Goal: Register for event/course

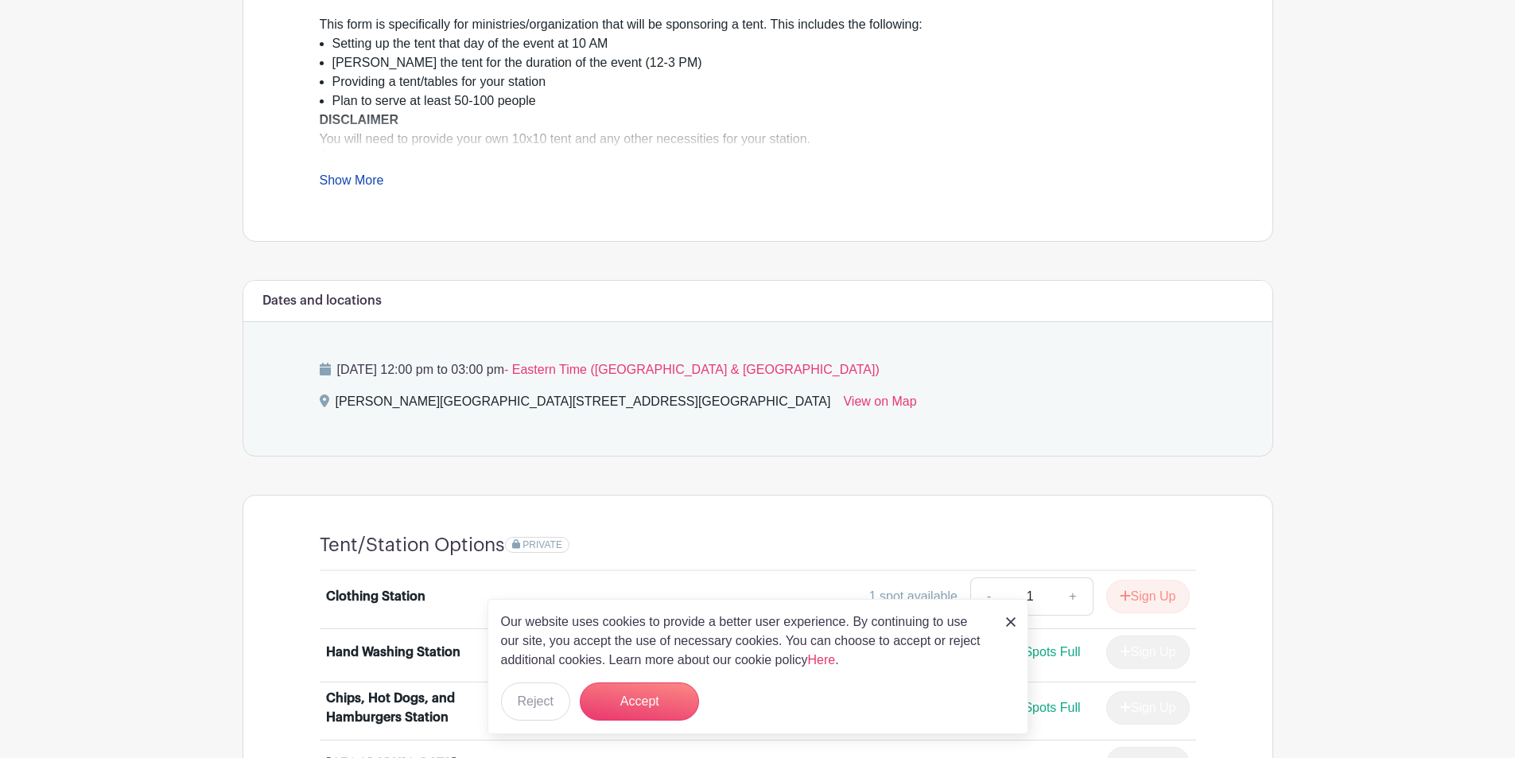
scroll to position [636, 0]
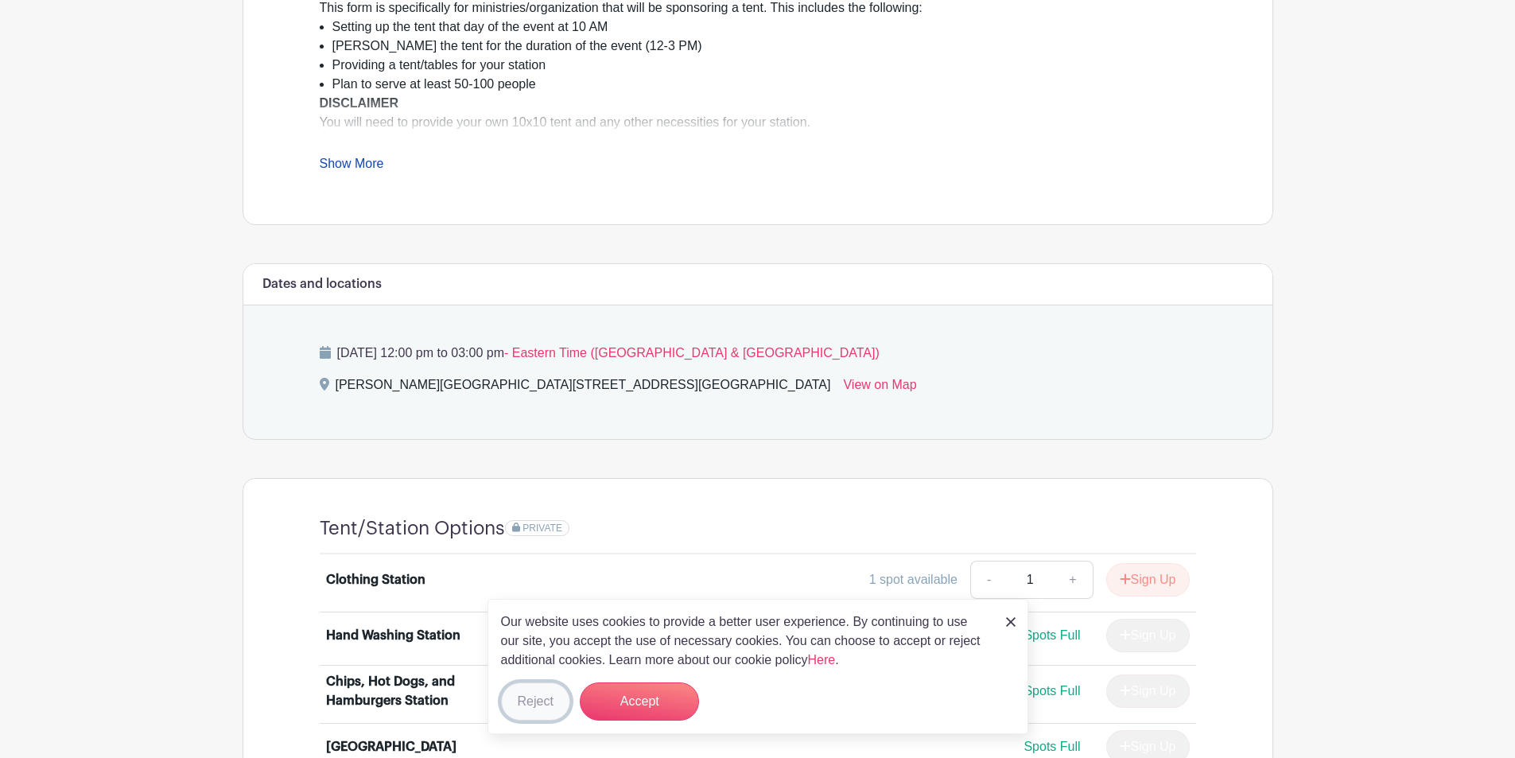
click at [532, 706] on button "Reject" at bounding box center [535, 702] width 69 height 38
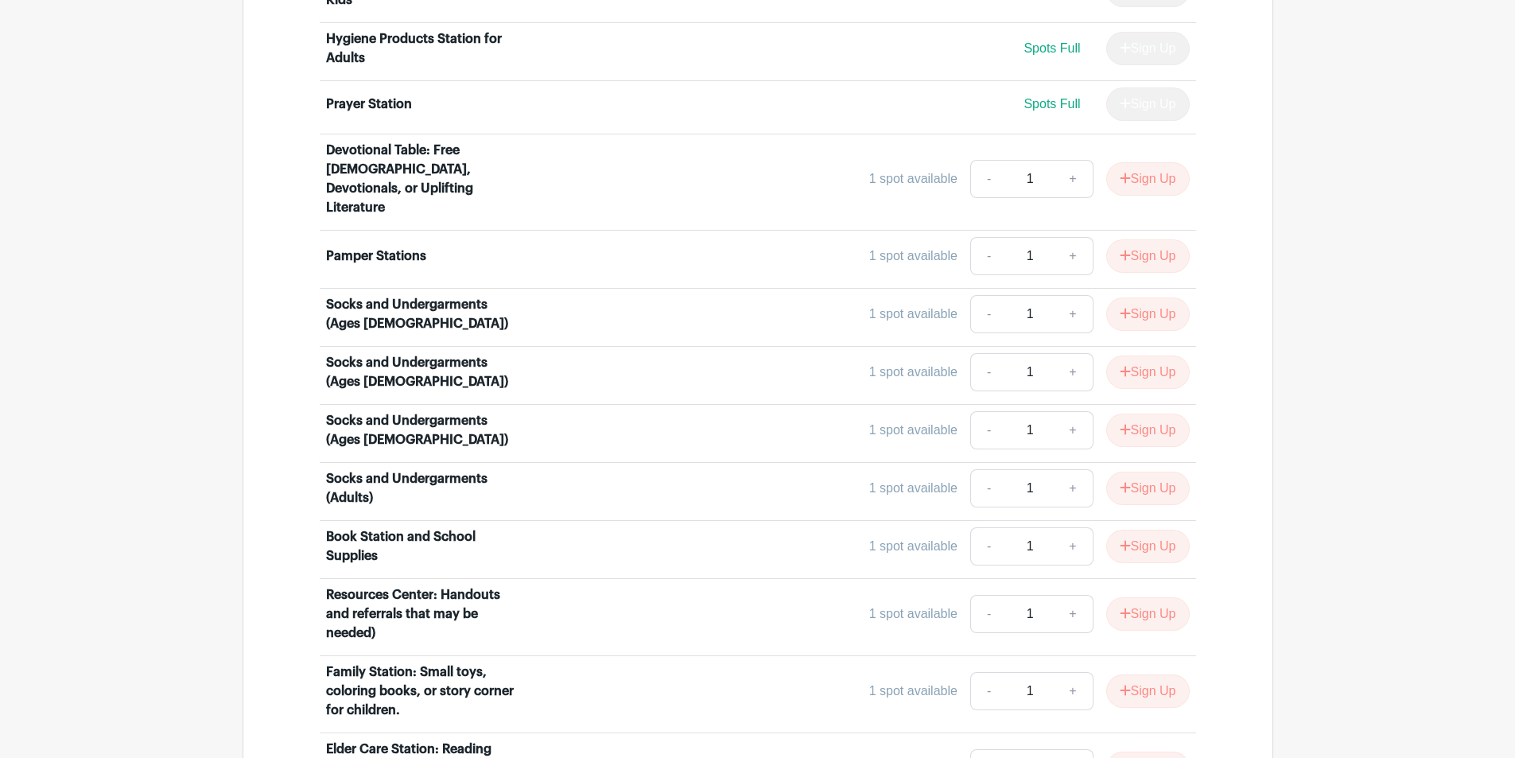
scroll to position [1352, 0]
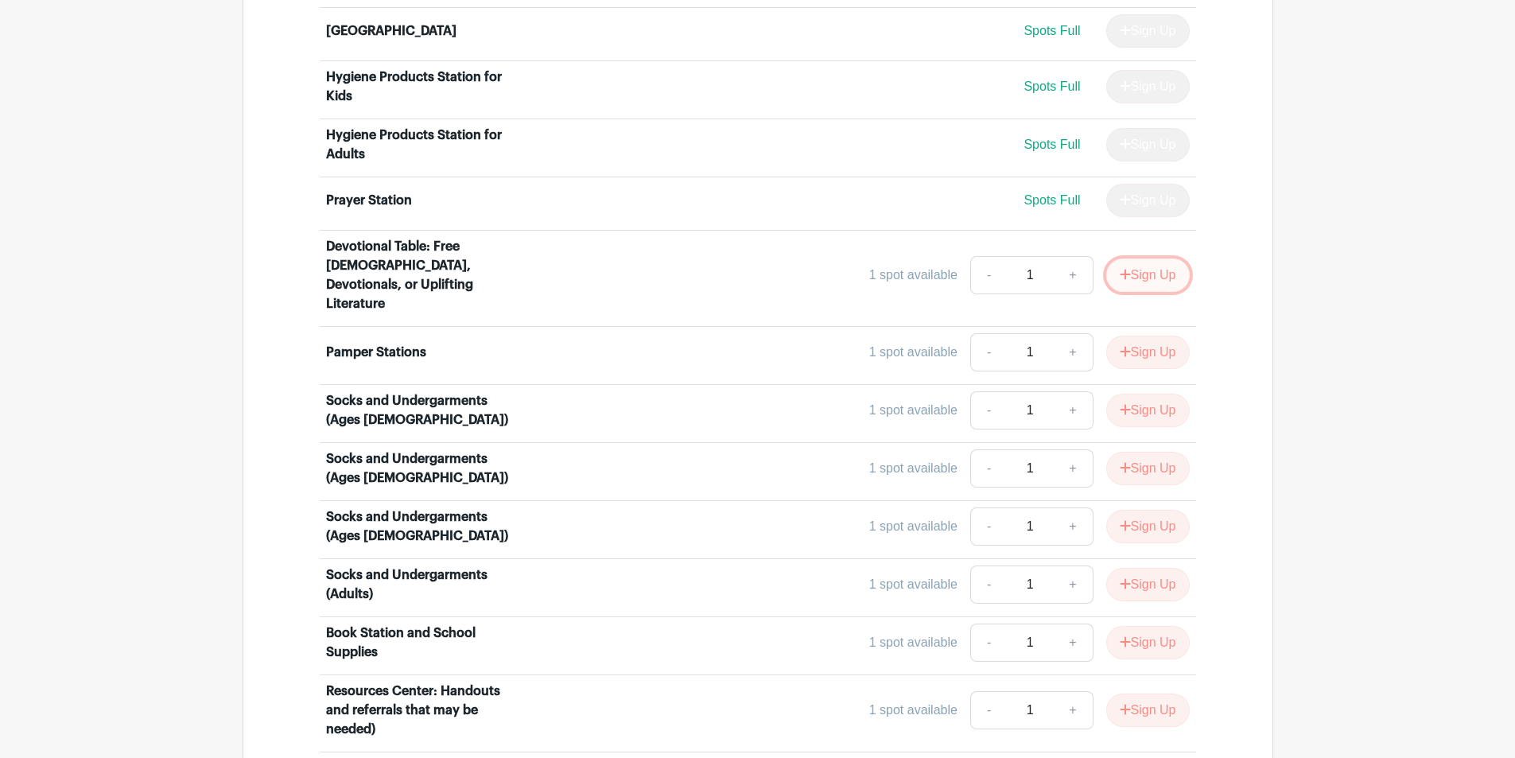
click at [1123, 268] on icon "submit" at bounding box center [1125, 274] width 11 height 13
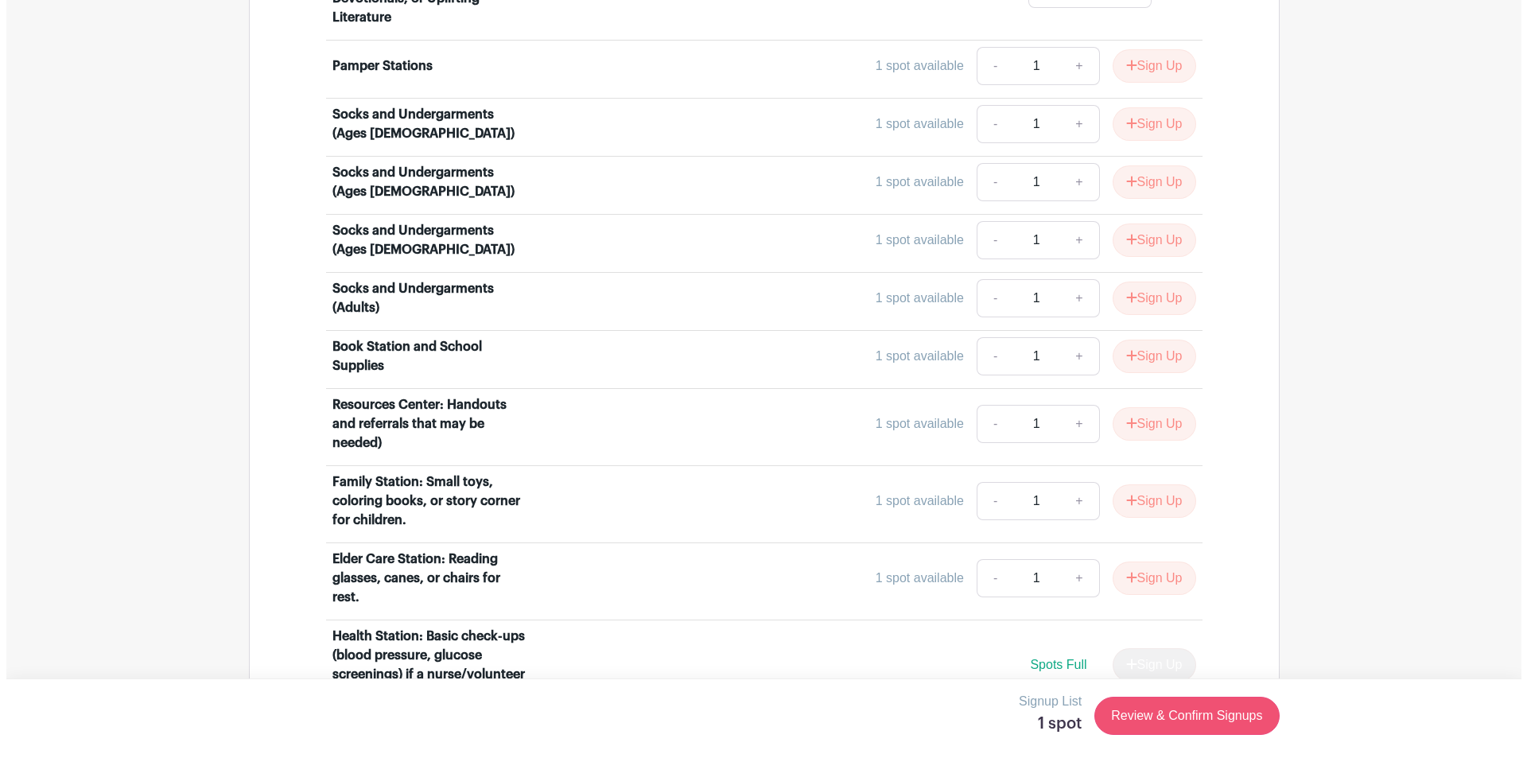
scroll to position [1671, 0]
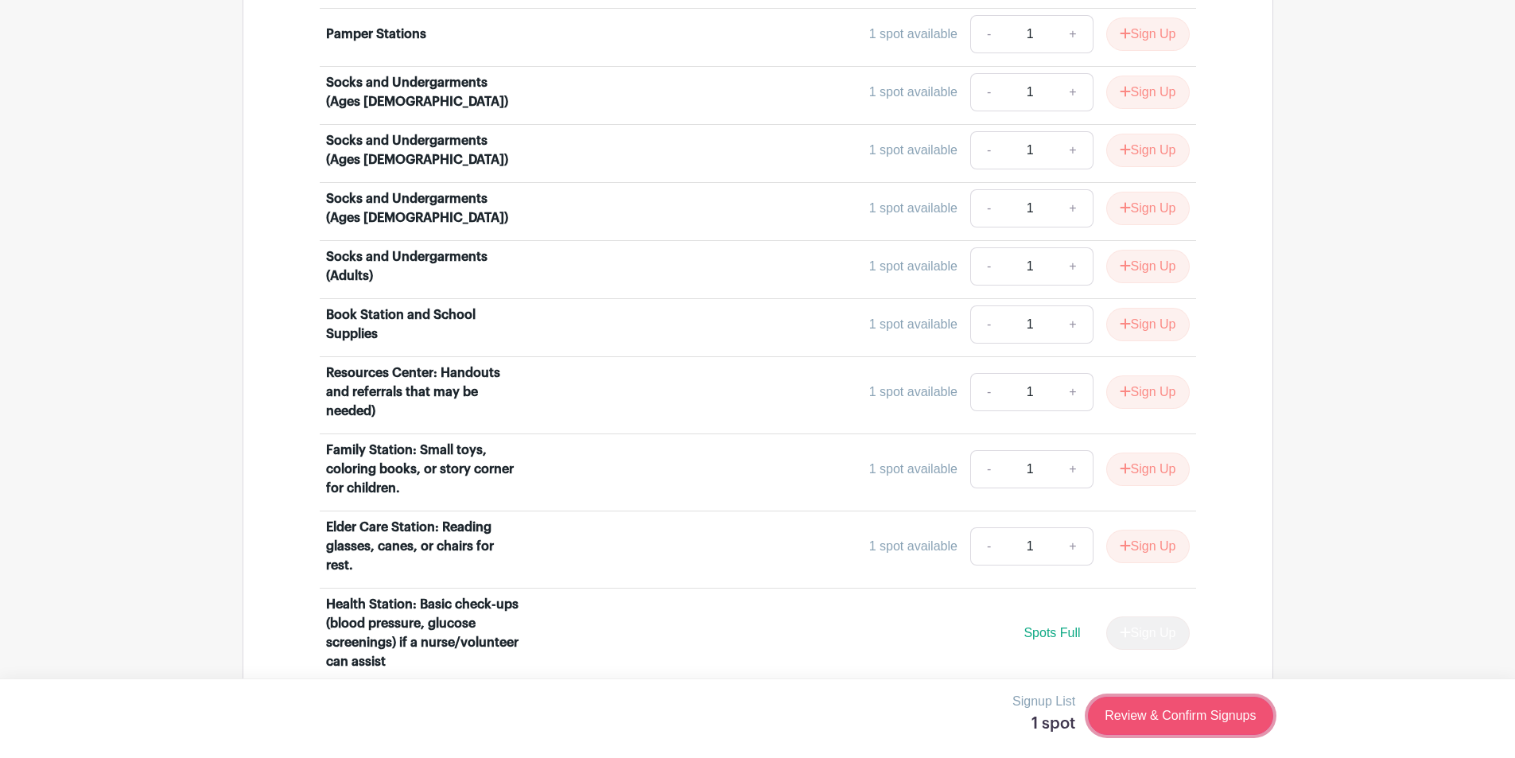
click at [1146, 719] on link "Review & Confirm Signups" at bounding box center [1180, 716] width 185 height 38
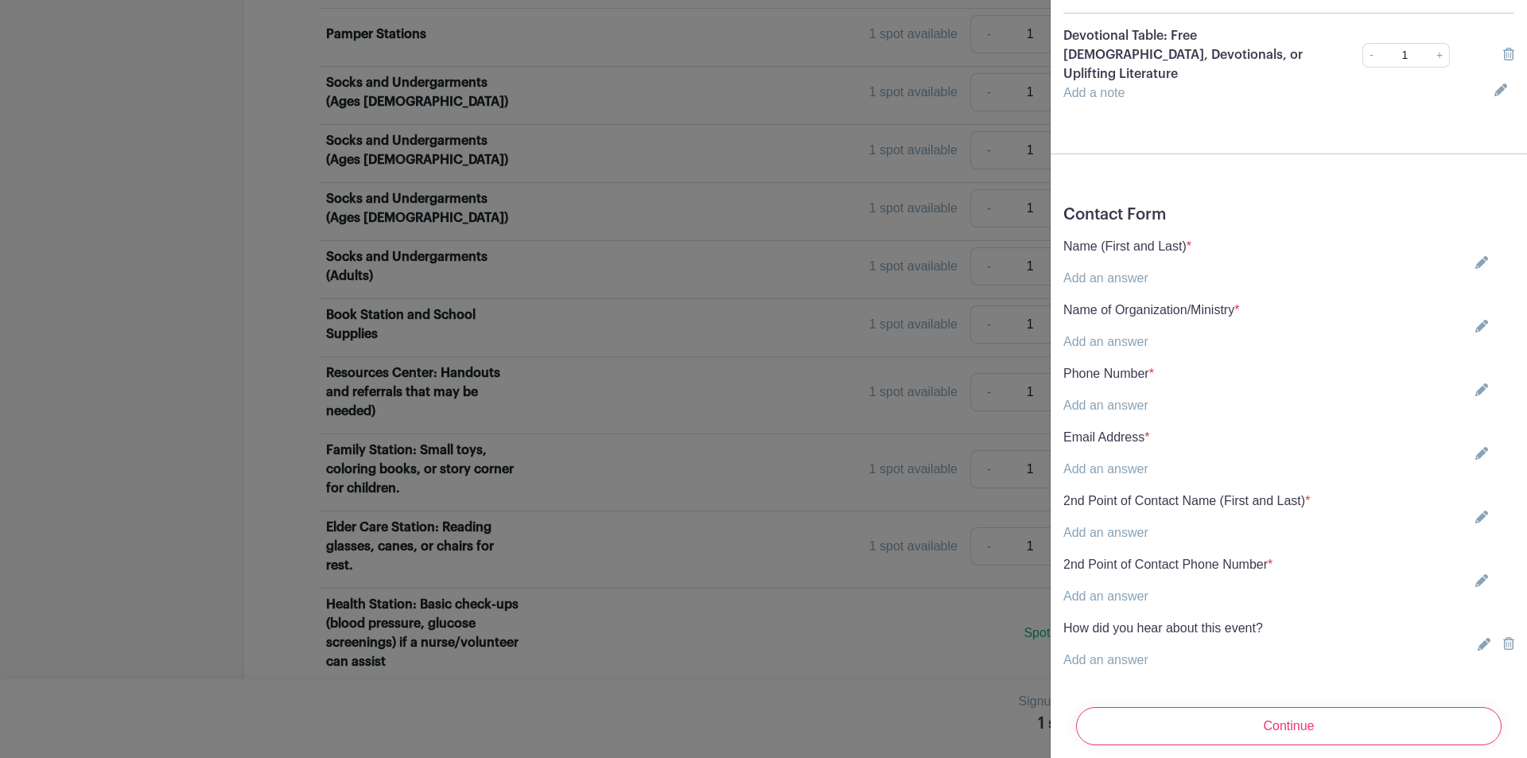
scroll to position [110, 0]
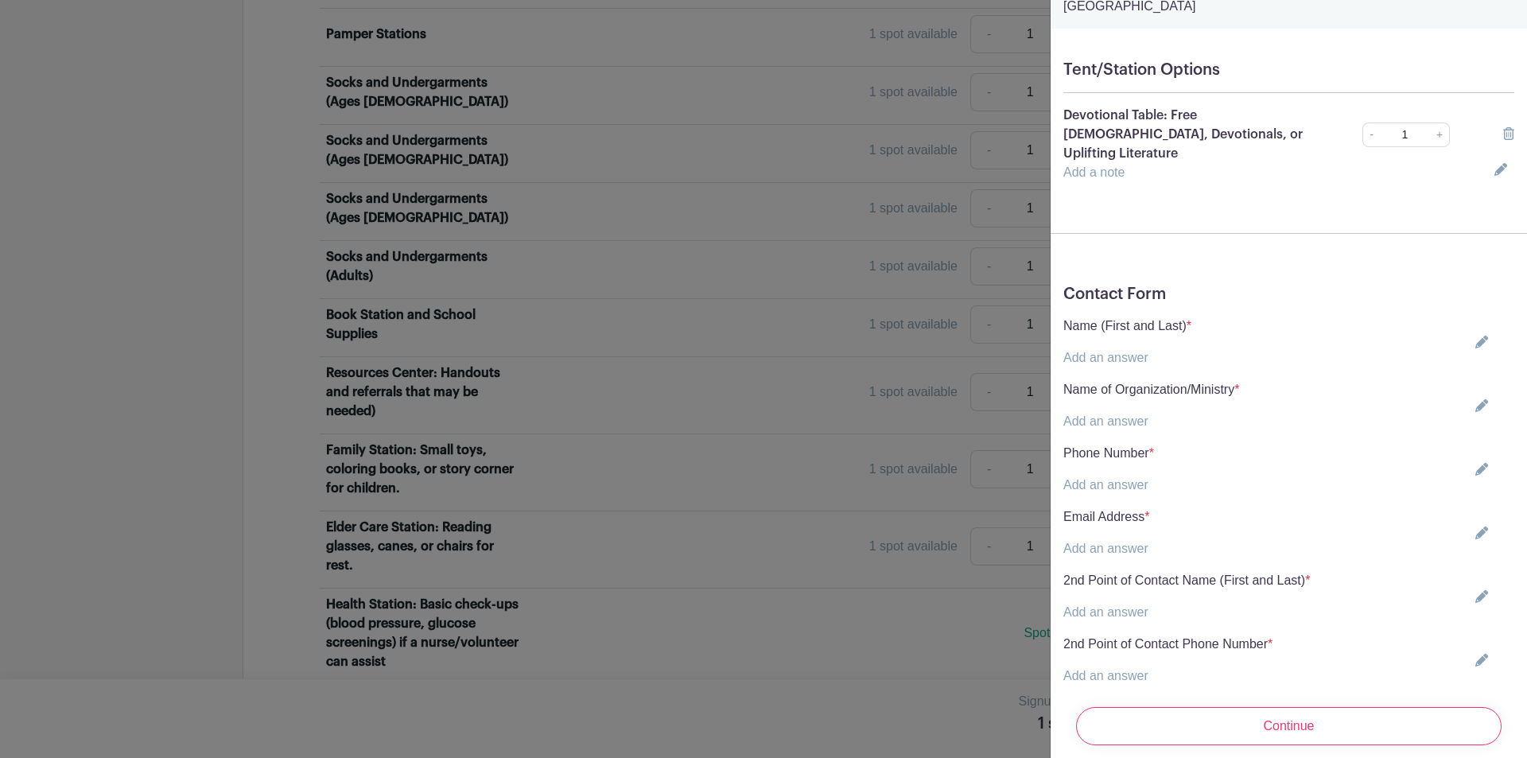
click at [1476, 336] on icon at bounding box center [1482, 342] width 13 height 13
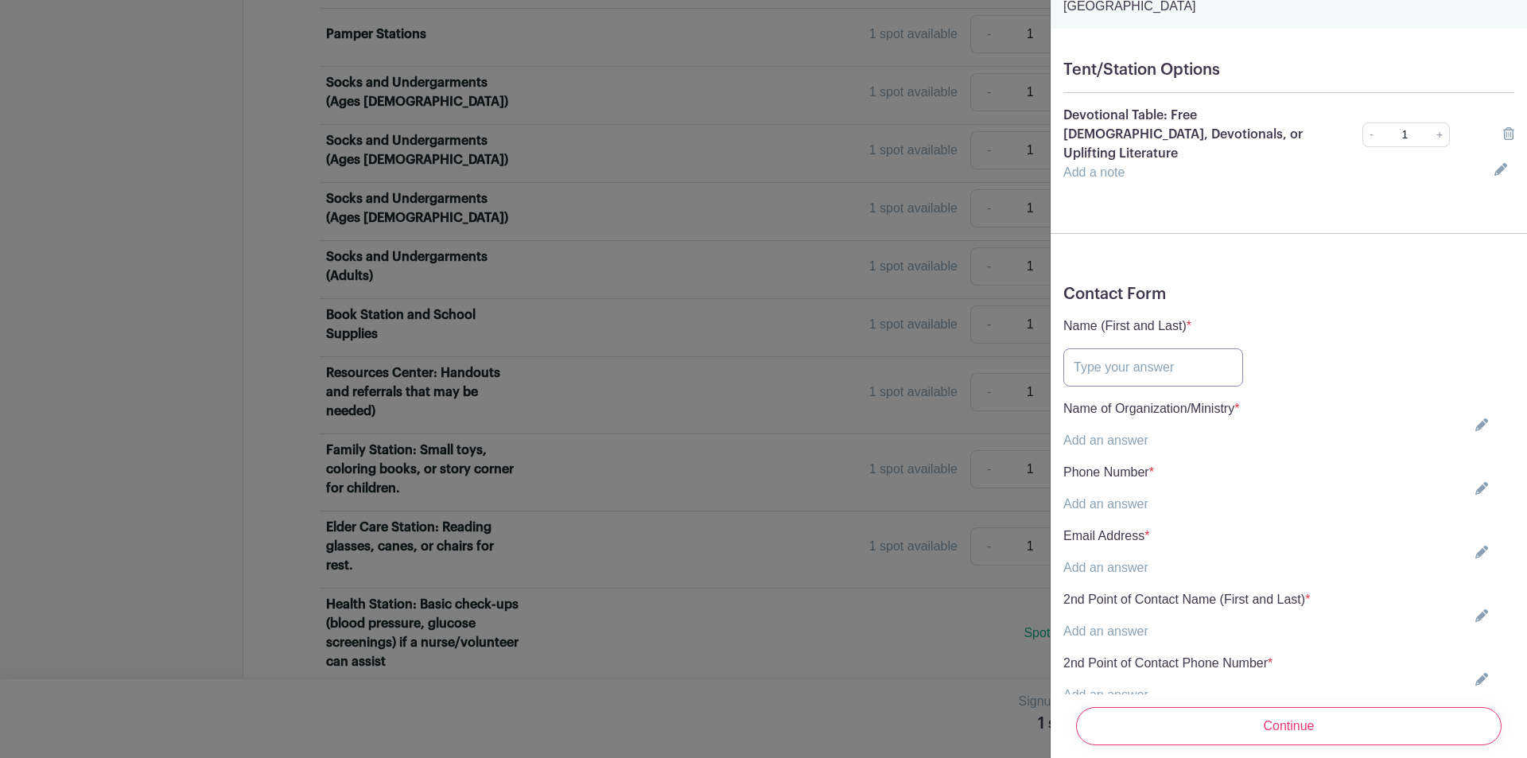
click at [1119, 348] on input "text" at bounding box center [1154, 367] width 180 height 38
type input "[PERSON_NAME]"
click at [1476, 418] on icon at bounding box center [1482, 424] width 13 height 13
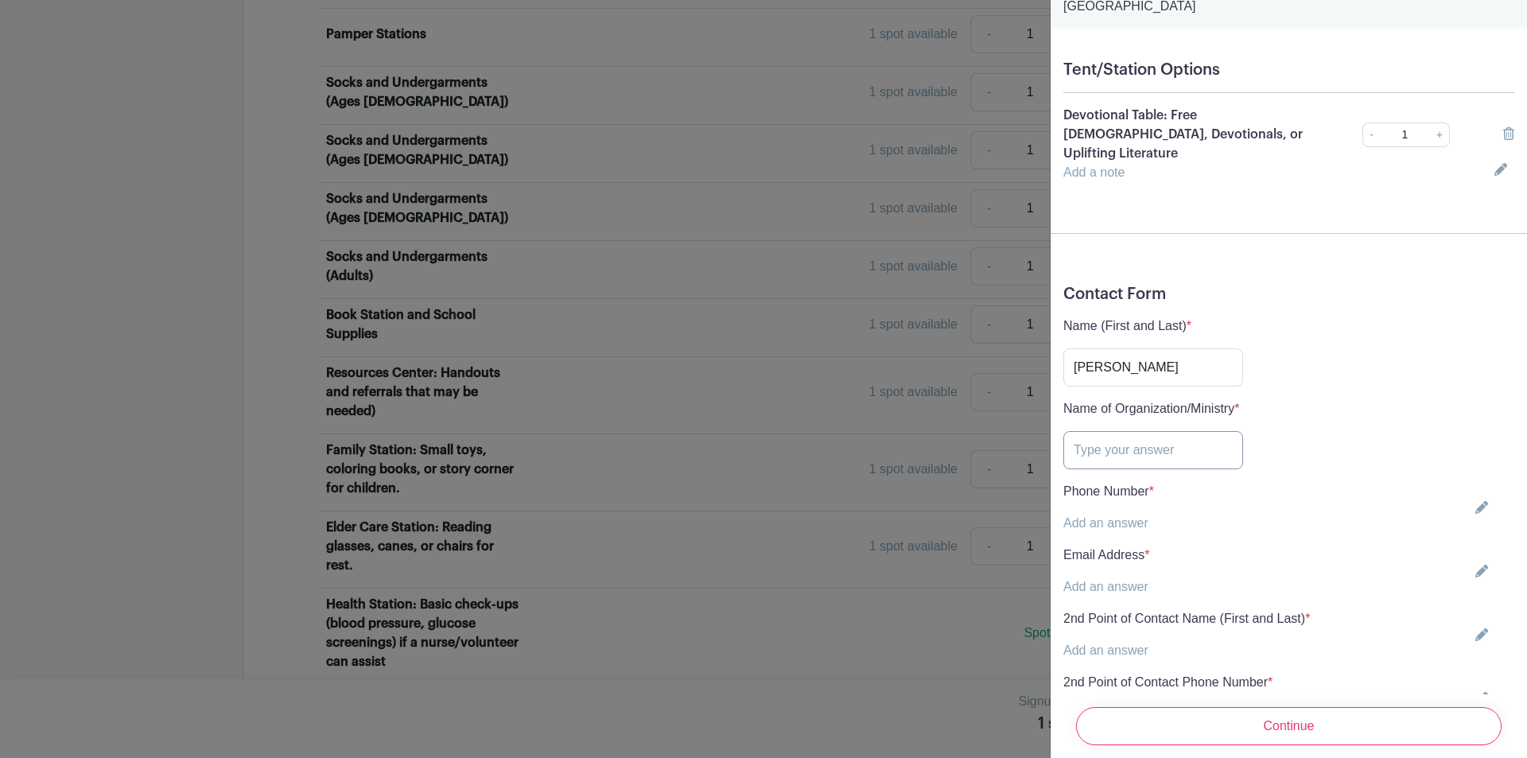
click at [1107, 431] on input "text" at bounding box center [1154, 450] width 180 height 38
type input "Media Ministry"
click at [1475, 482] on div "Phone Number * Add an answer" at bounding box center [1289, 507] width 451 height 51
click at [1469, 501] on link at bounding box center [1478, 507] width 19 height 13
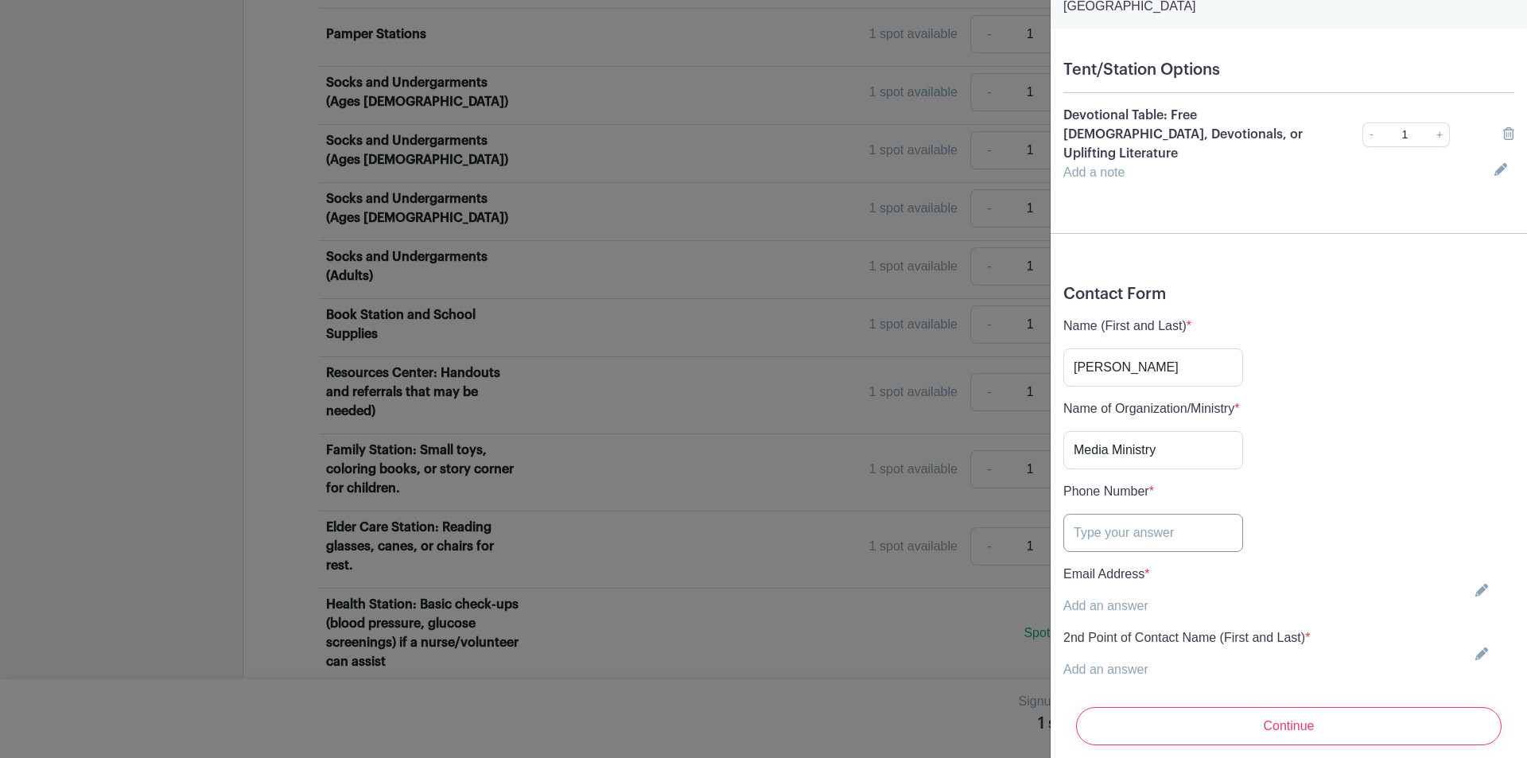
click at [1146, 514] on input "text" at bounding box center [1154, 533] width 180 height 38
type input "[PHONE_NUMBER]"
click at [1476, 584] on icon at bounding box center [1482, 590] width 13 height 13
click at [1160, 597] on input "text" at bounding box center [1154, 616] width 180 height 38
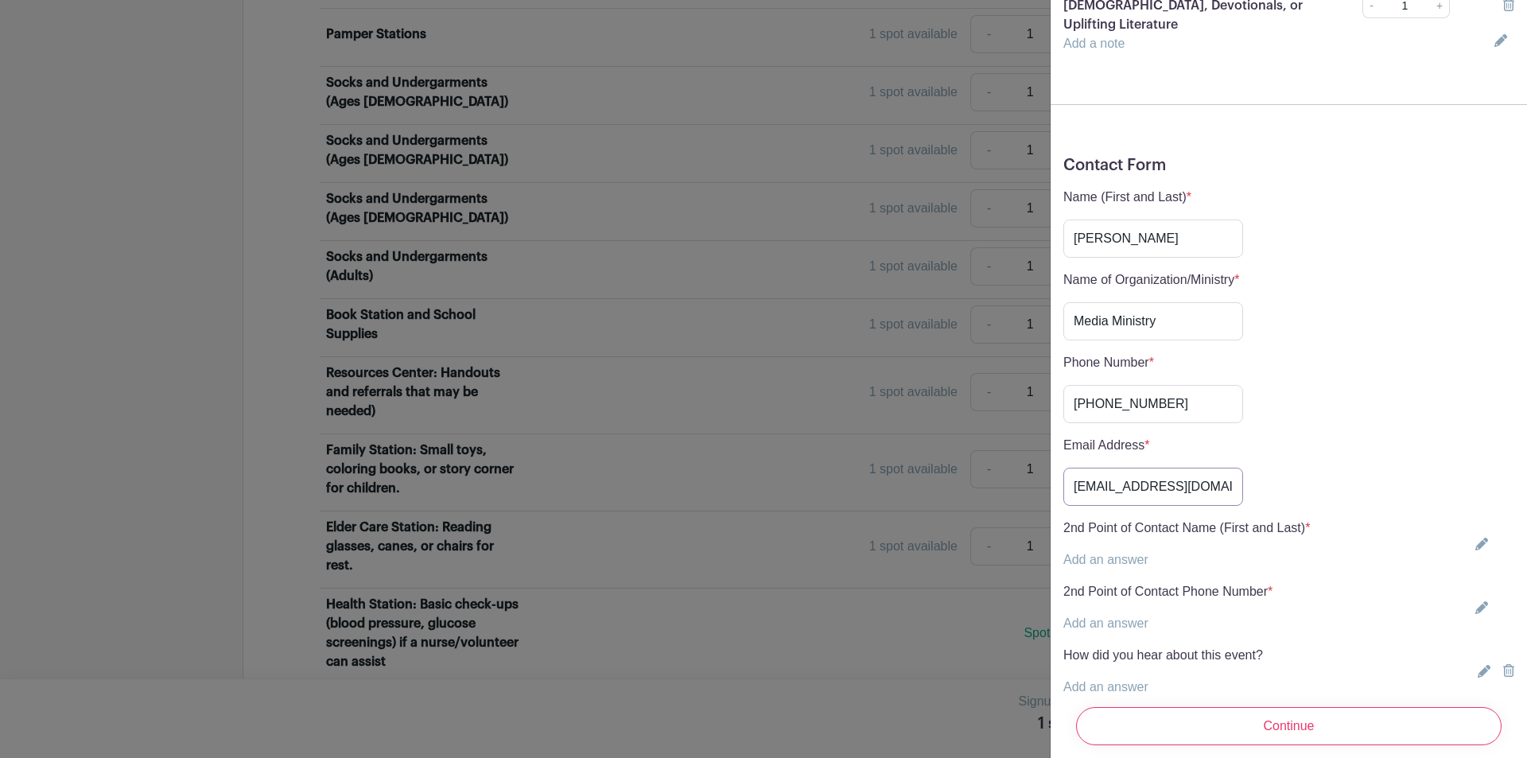
scroll to position [266, 0]
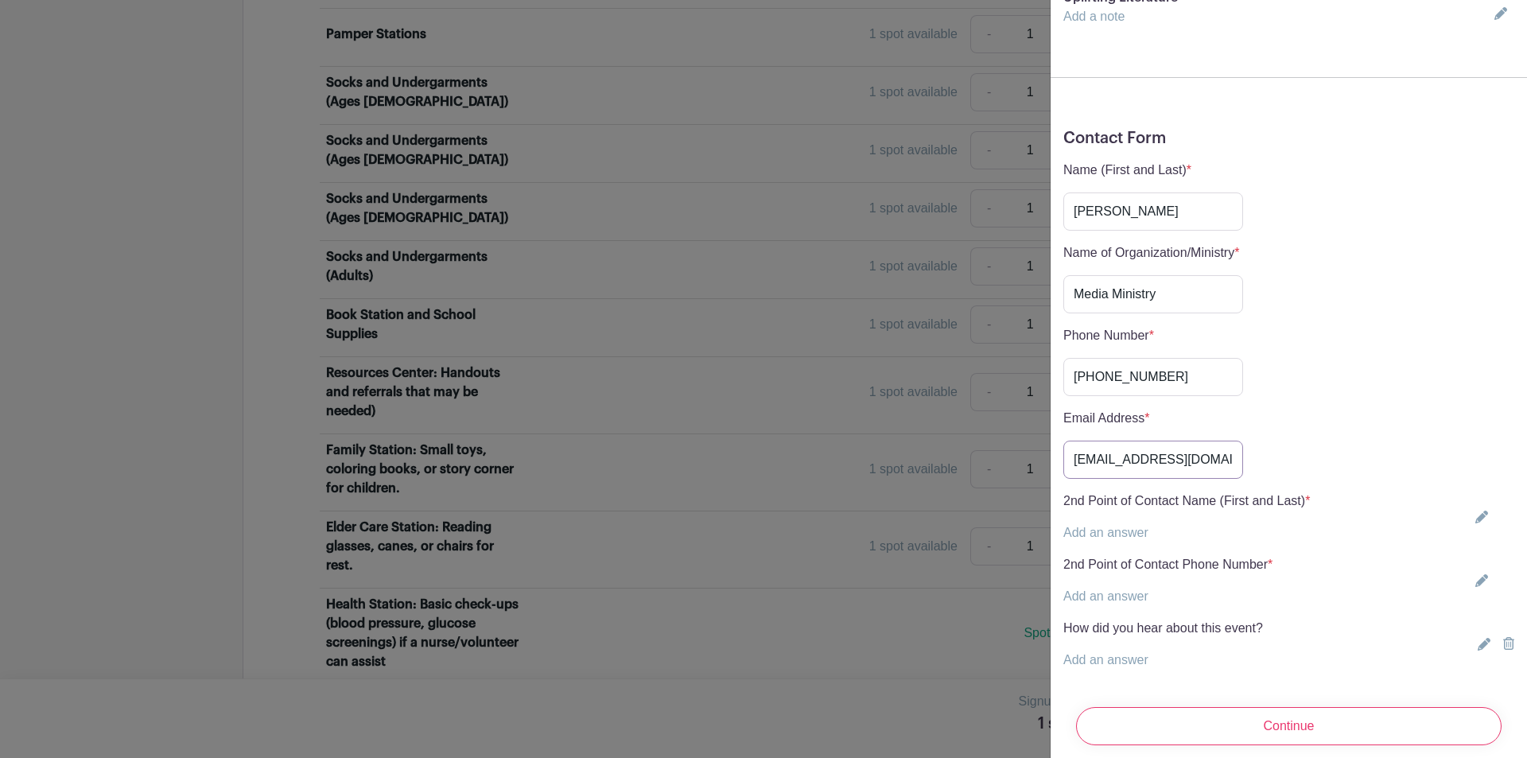
type input "[EMAIL_ADDRESS][DOMAIN_NAME]"
click at [1469, 511] on link at bounding box center [1478, 517] width 19 height 13
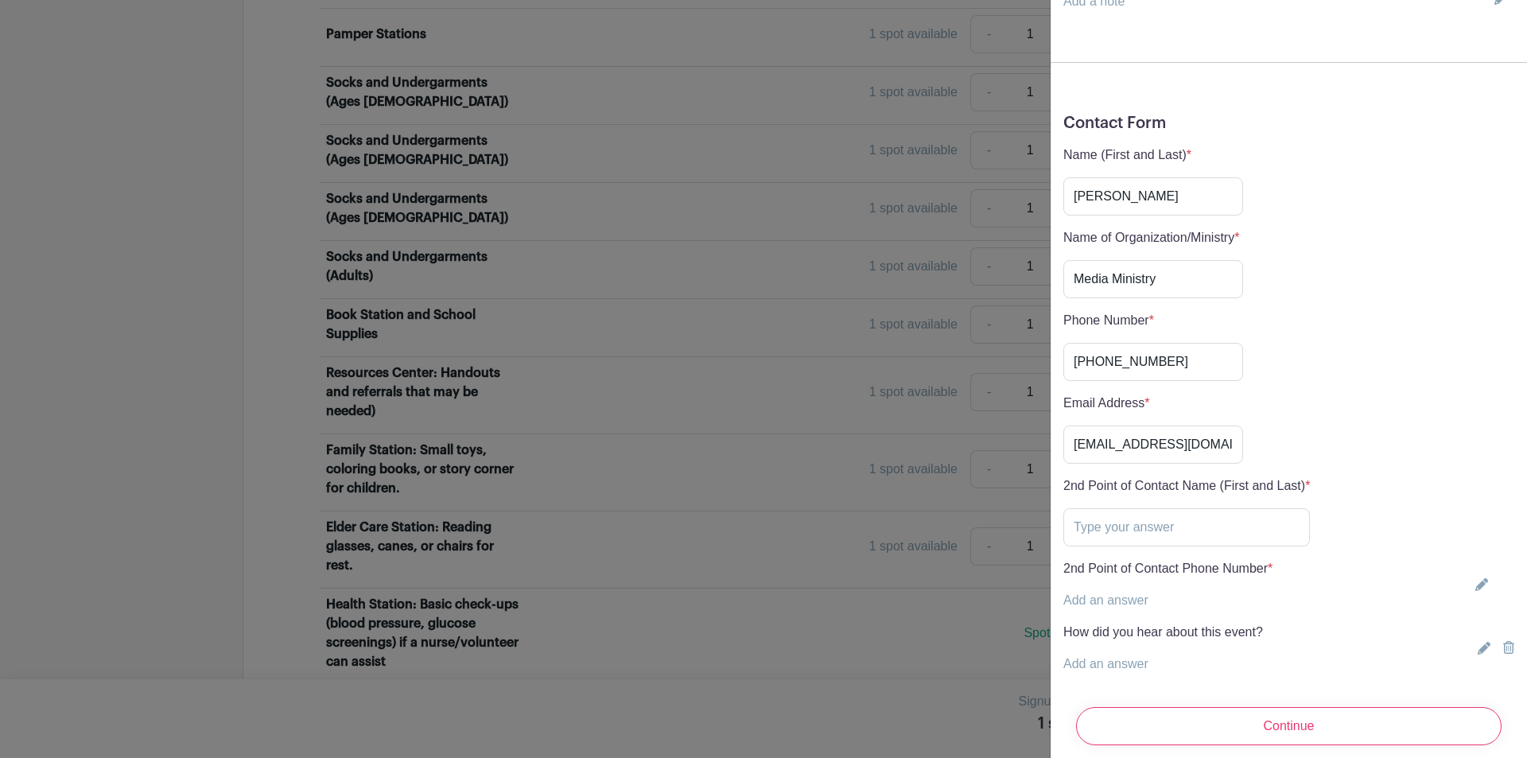
scroll to position [285, 0]
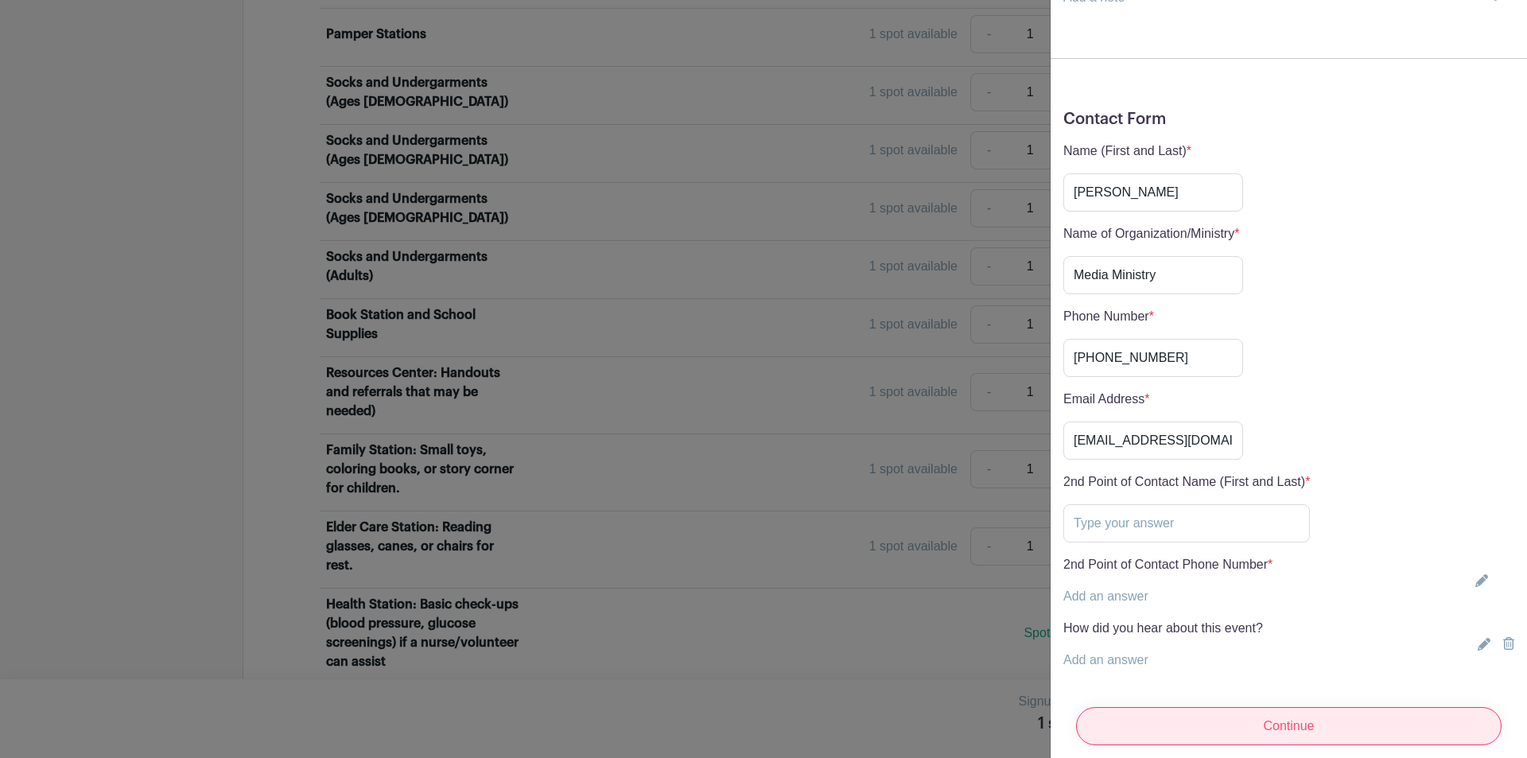
click at [1276, 707] on input "Continue" at bounding box center [1289, 726] width 426 height 38
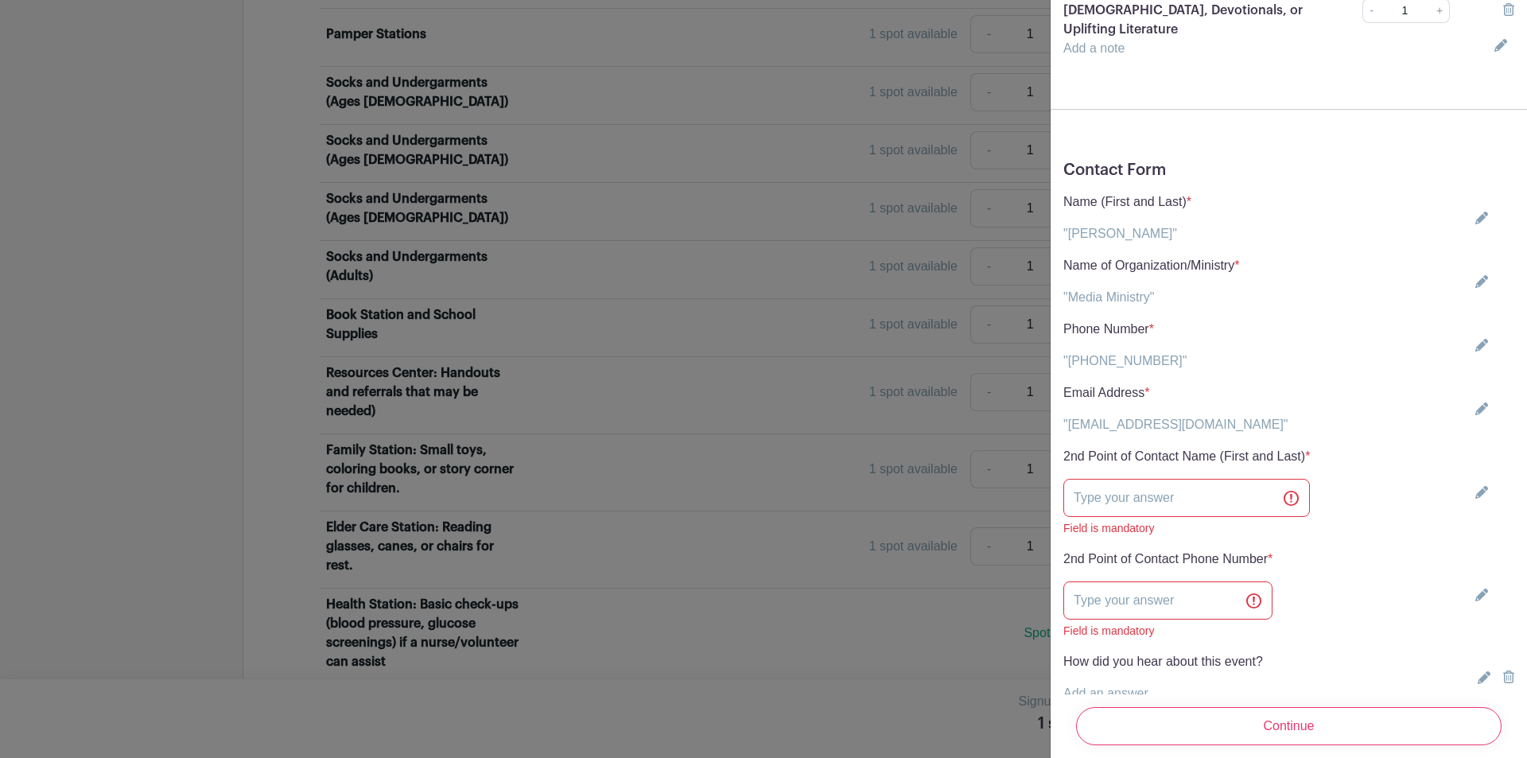
click at [1476, 486] on icon at bounding box center [1482, 492] width 13 height 13
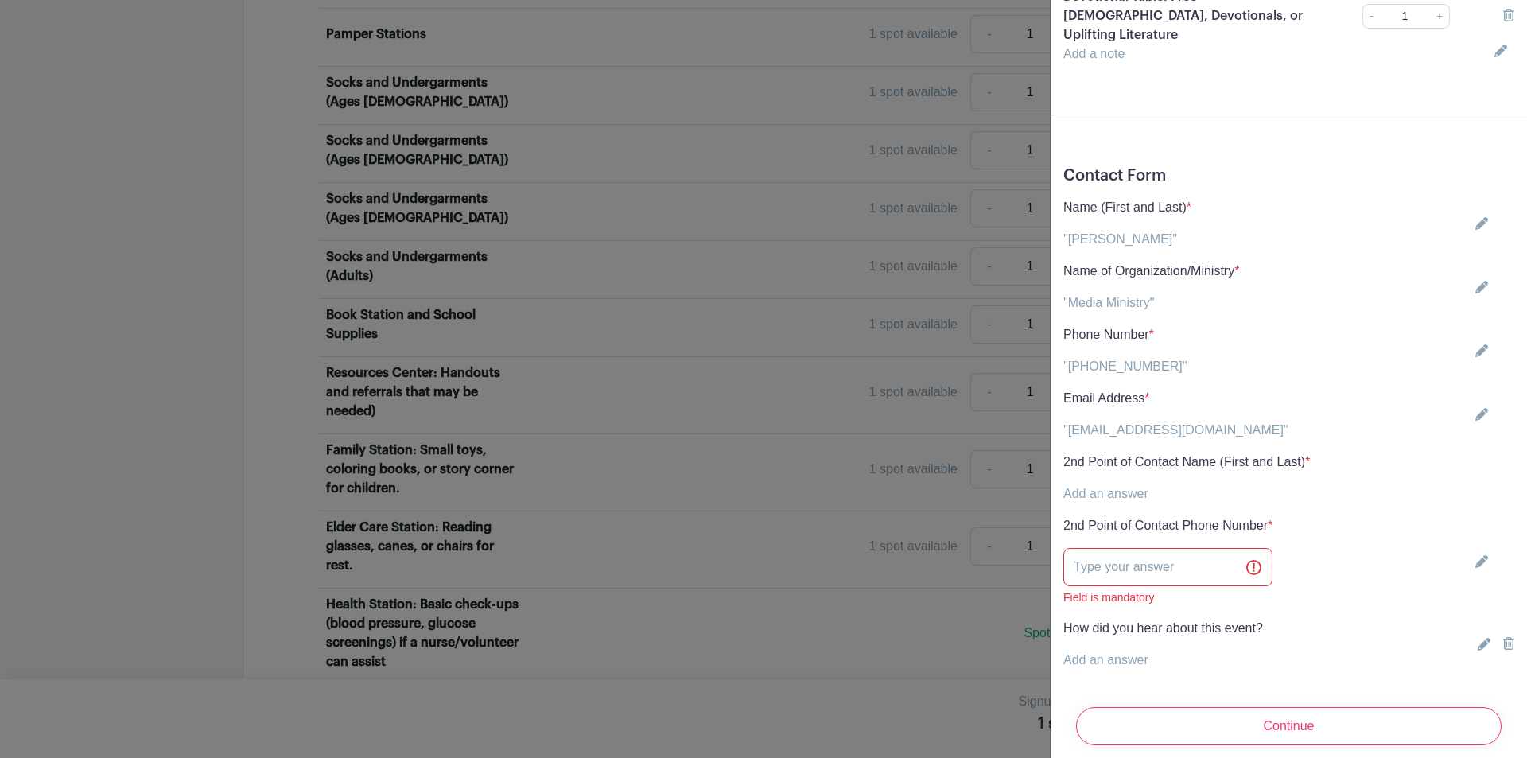
click at [1476, 555] on icon at bounding box center [1482, 561] width 13 height 13
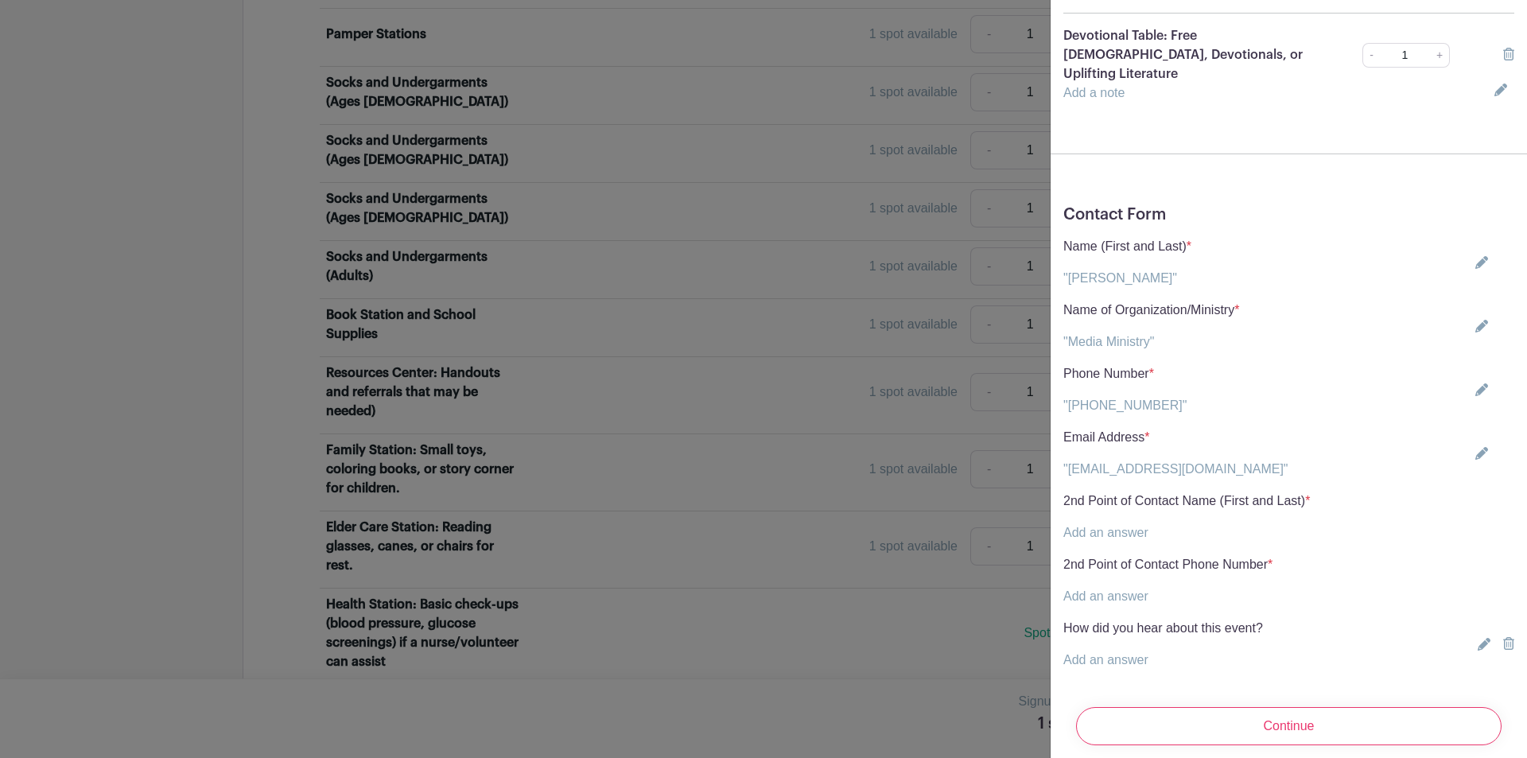
click at [1478, 638] on icon at bounding box center [1484, 644] width 13 height 13
click at [1292, 714] on input "Continue" at bounding box center [1289, 726] width 426 height 38
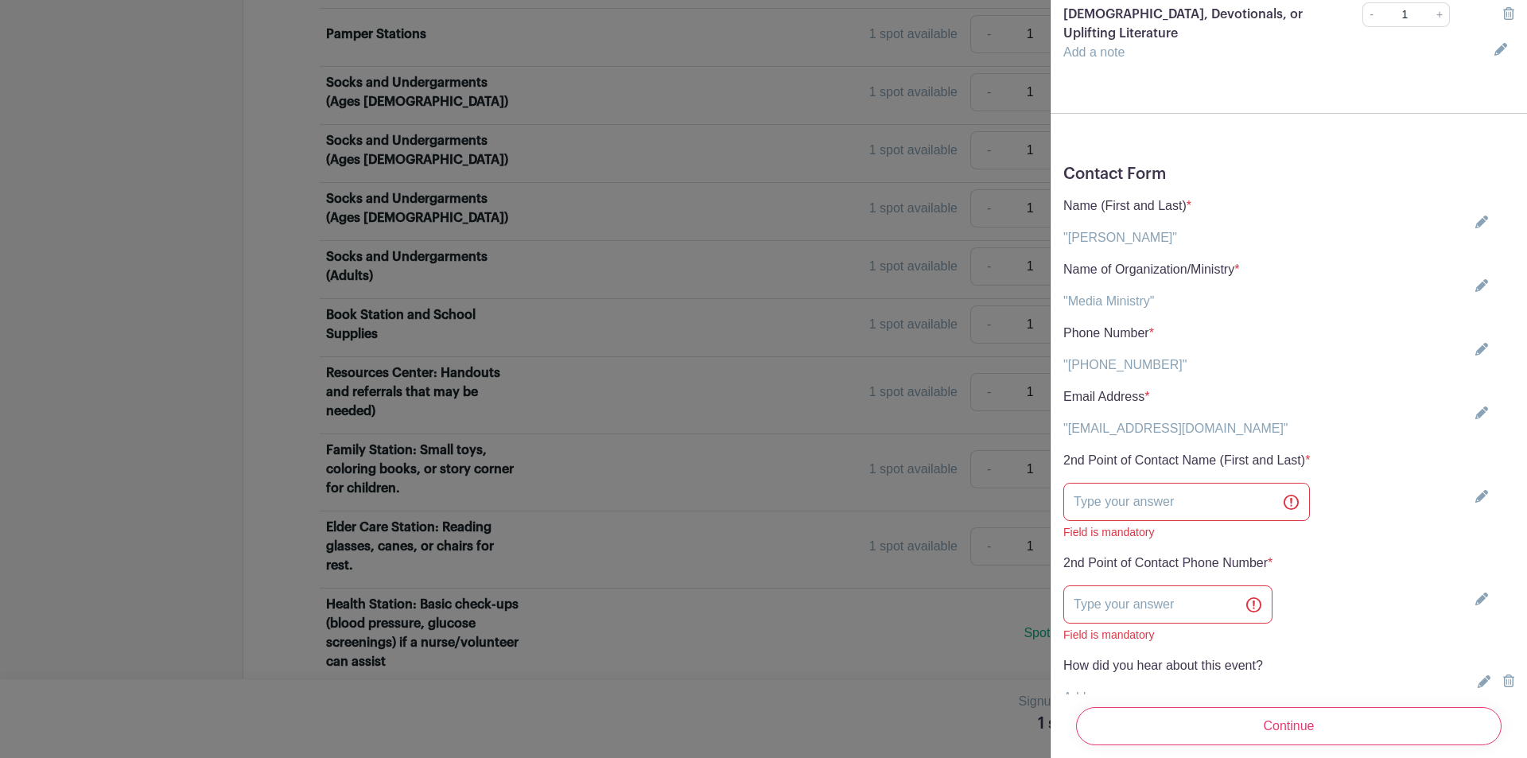
scroll to position [318, 0]
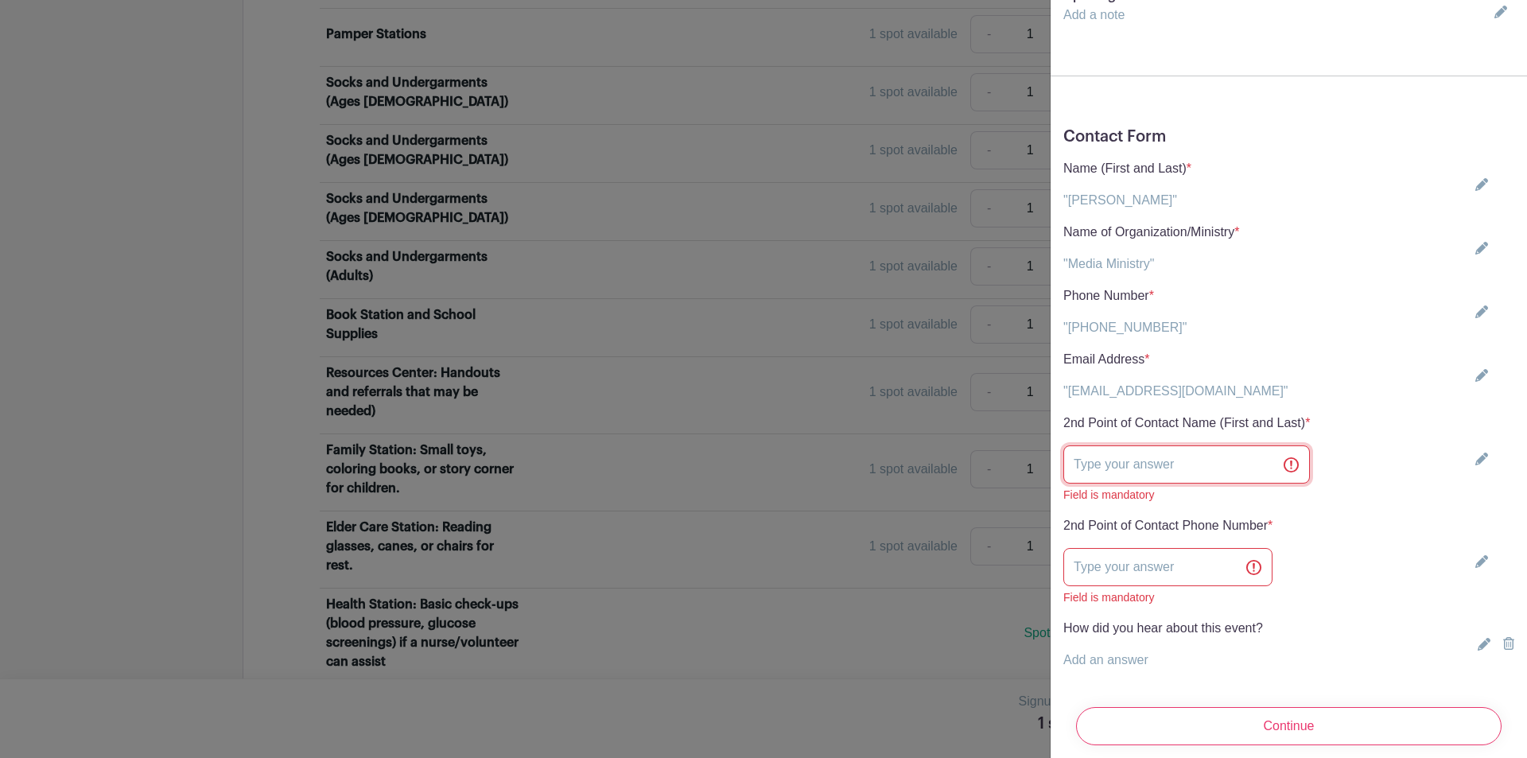
click at [1152, 445] on input "text" at bounding box center [1187, 464] width 247 height 38
type input "[PERSON_NAME]"
click at [1128, 548] on input "text" at bounding box center [1168, 567] width 209 height 38
click at [1367, 563] on div "2nd Point of Contact Phone Number * Add an answer 3053384695 Field is mandatory" at bounding box center [1289, 561] width 451 height 90
click at [1093, 548] on input "3053384695" at bounding box center [1168, 567] width 209 height 38
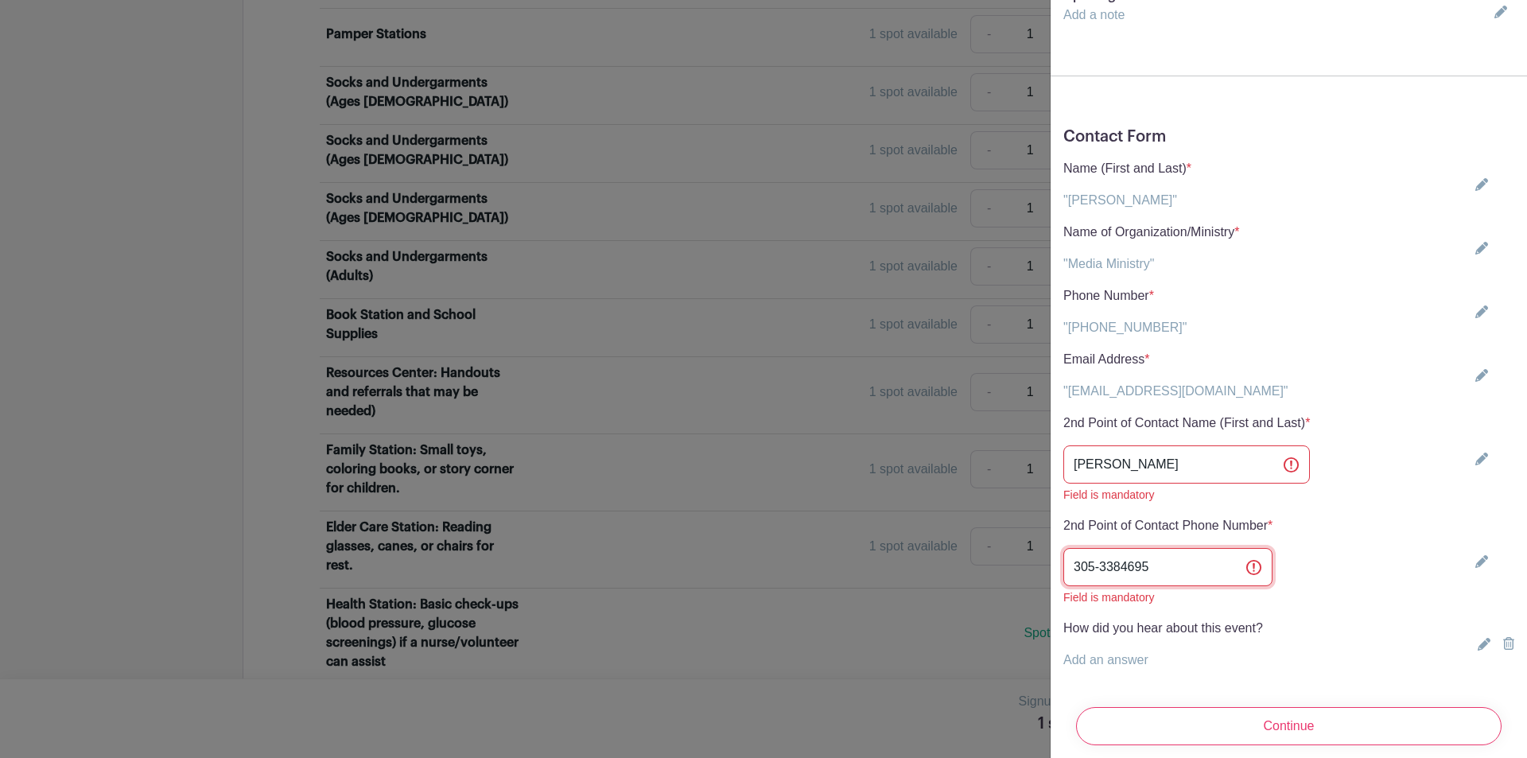
click at [1120, 548] on input "305-3384695" at bounding box center [1168, 567] width 209 height 38
type input "[PHONE_NUMBER]"
click at [1366, 619] on div "How did you hear about this event? Add an answer Choose your answer Sweet Home …" at bounding box center [1289, 644] width 451 height 51
click at [1383, 636] on div "Contact Form Name (First and Last) * "[PERSON_NAME]" [PERSON_NAME] Name of Orga…" at bounding box center [1289, 405] width 477 height 581
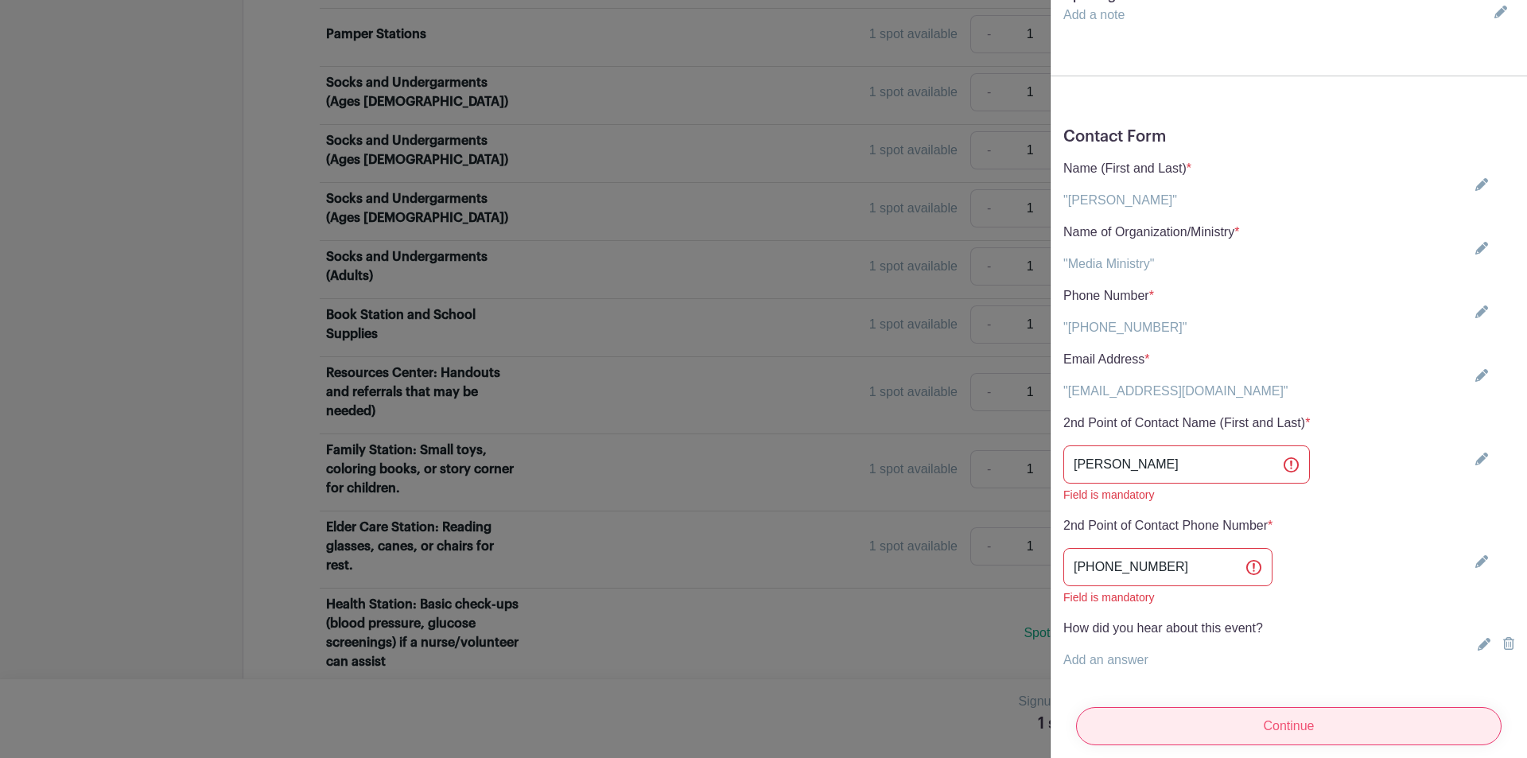
click at [1291, 708] on input "Continue" at bounding box center [1289, 726] width 426 height 38
click at [1478, 638] on icon at bounding box center [1484, 644] width 13 height 13
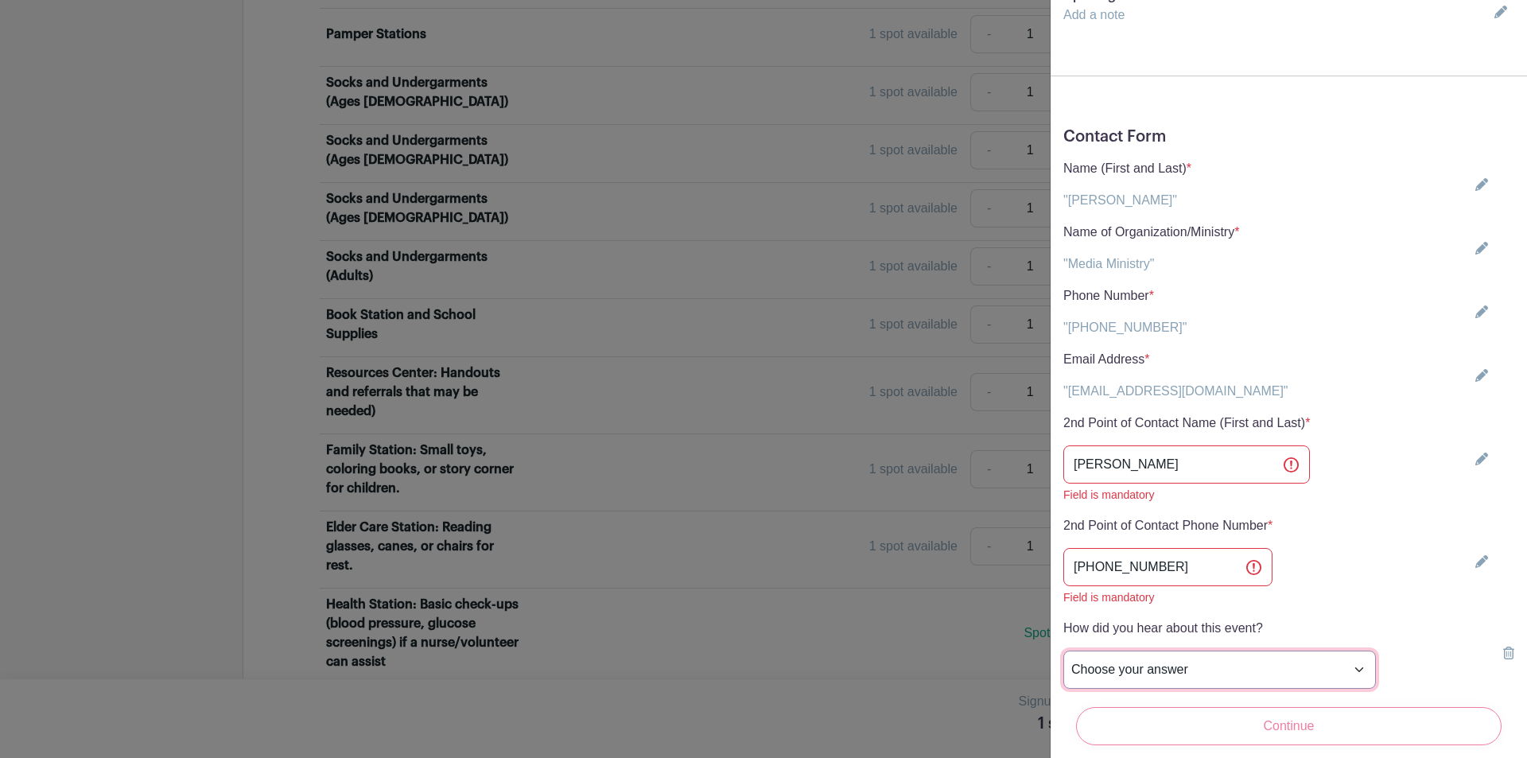
click at [1134, 651] on select "Choose your answer Sweet Home [DEMOGRAPHIC_DATA] Outlet Young Adult Ministry Wo…" at bounding box center [1220, 670] width 313 height 38
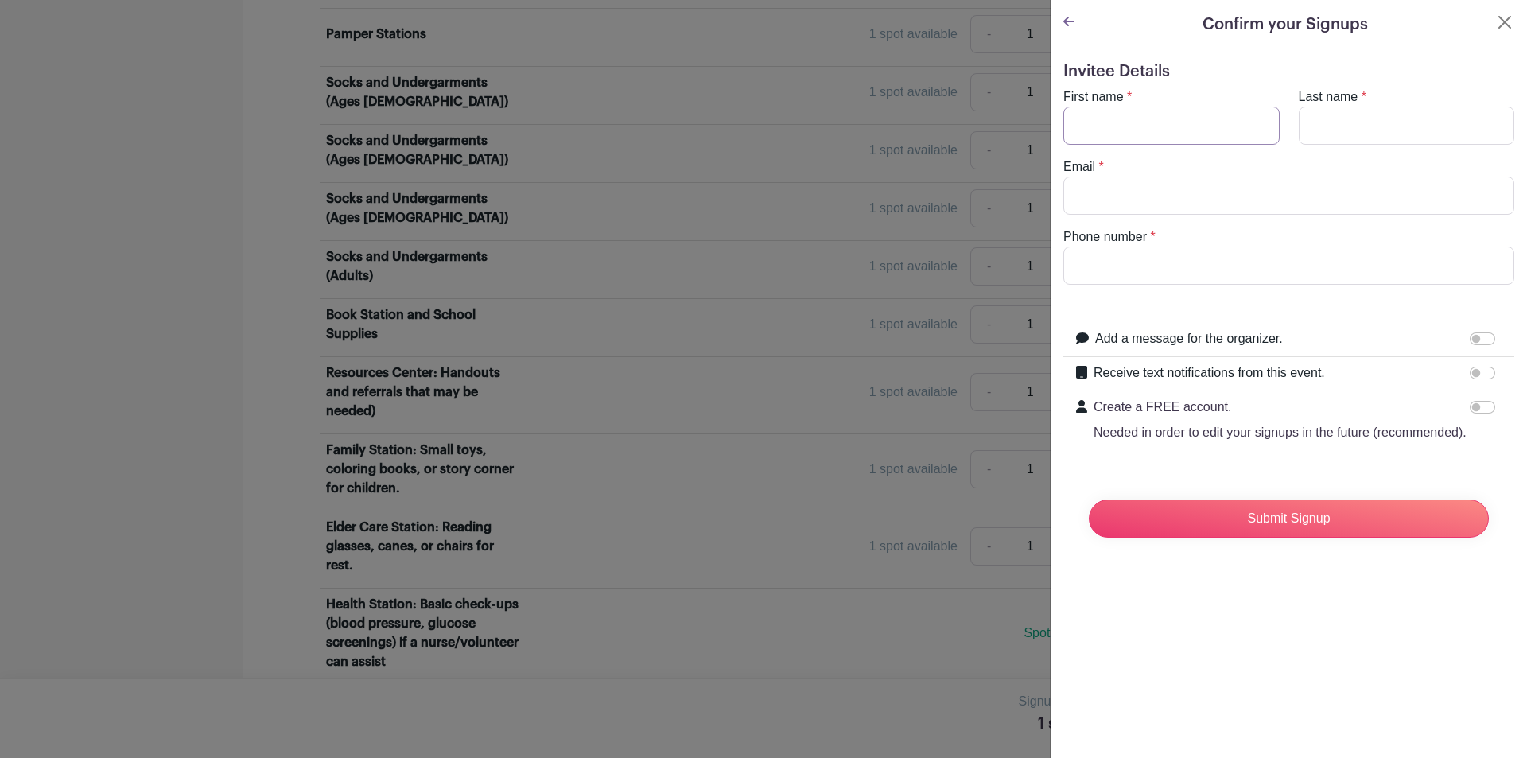
click at [1079, 133] on input "First name" at bounding box center [1172, 126] width 216 height 38
type input "m"
type input "[PERSON_NAME]"
type input "[EMAIL_ADDRESS][DOMAIN_NAME]"
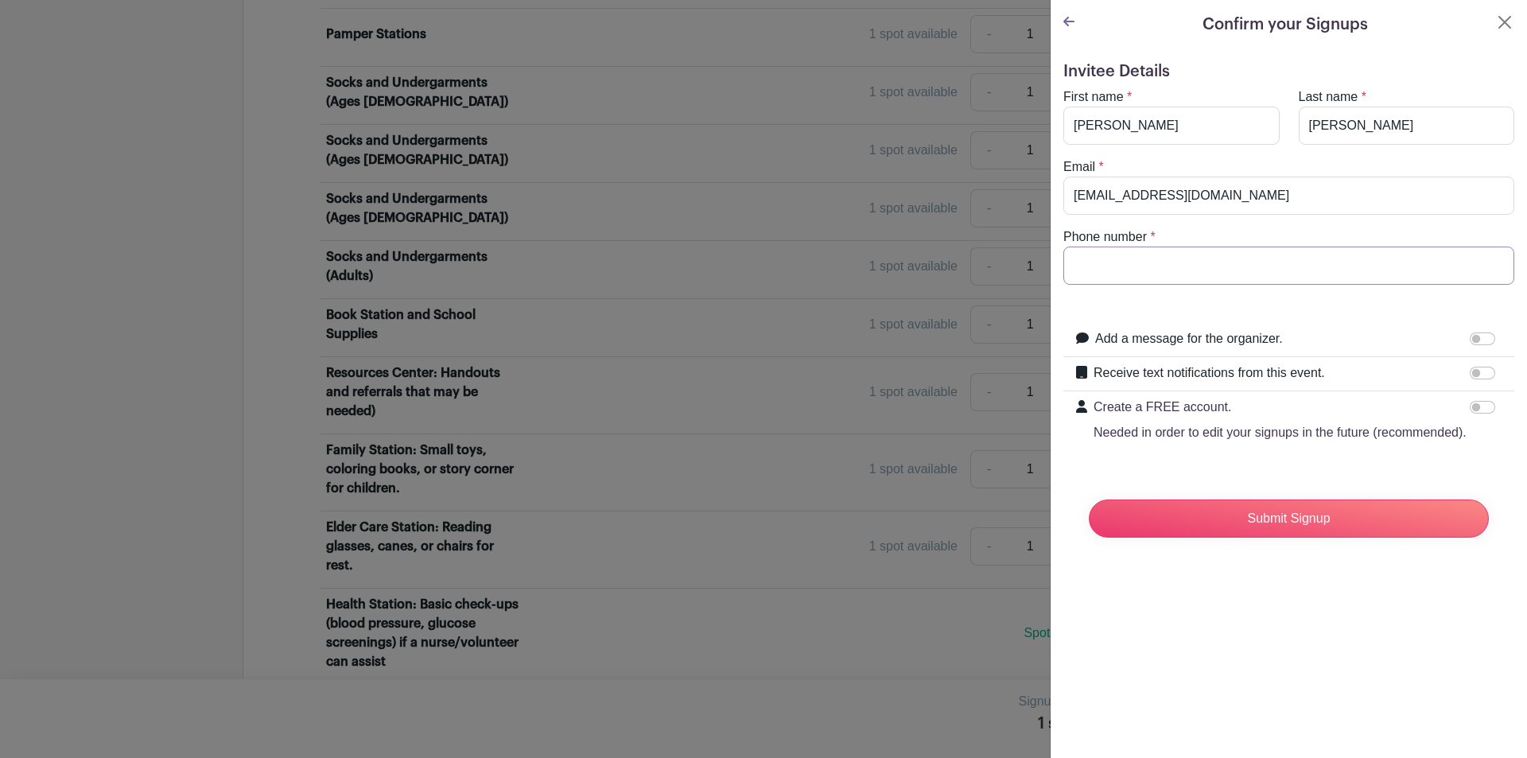
click at [1112, 275] on input "Phone number" at bounding box center [1289, 266] width 451 height 38
type input "[PHONE_NUMBER]"
click at [1284, 538] on input "Submit Signup" at bounding box center [1289, 519] width 400 height 38
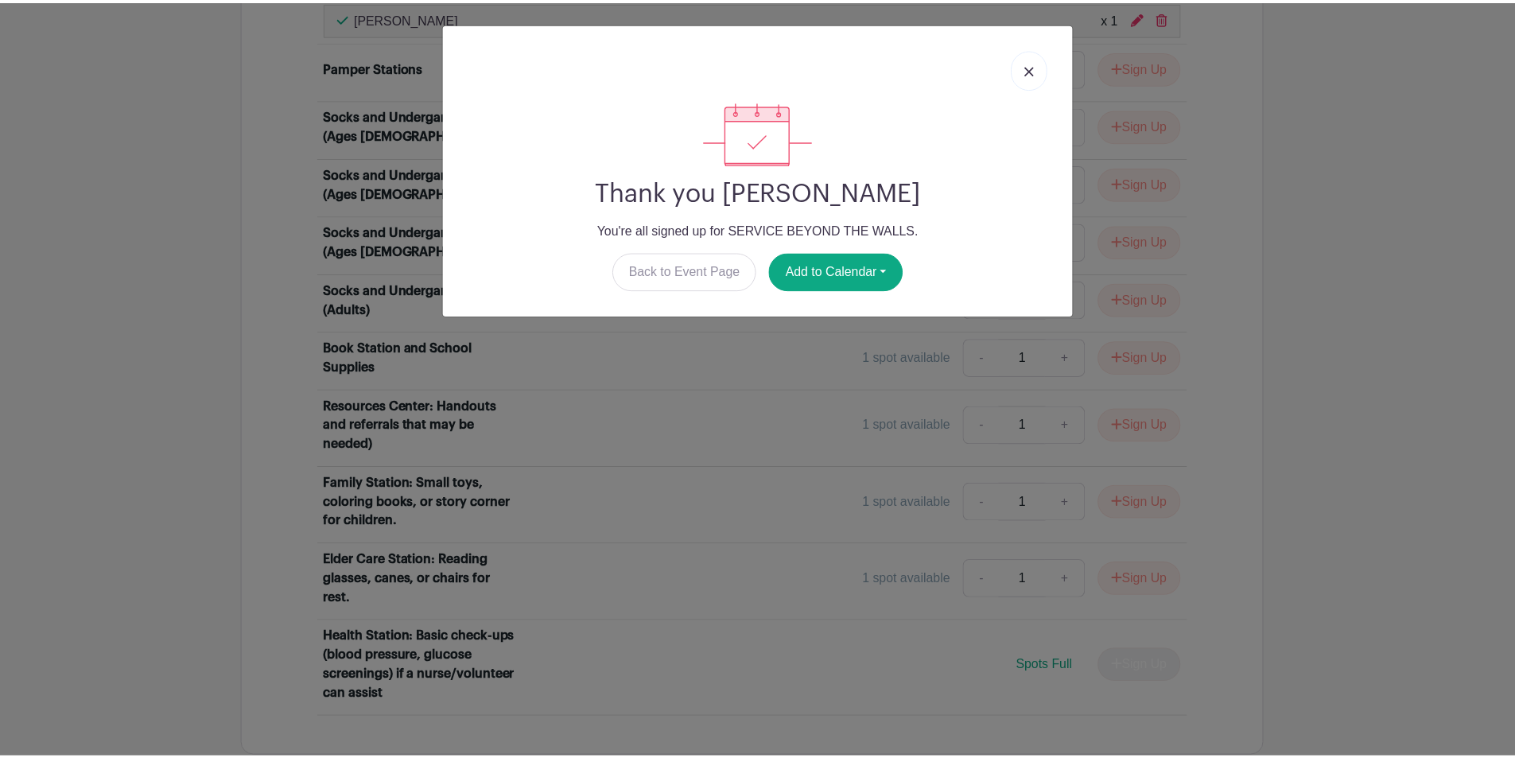
scroll to position [1704, 0]
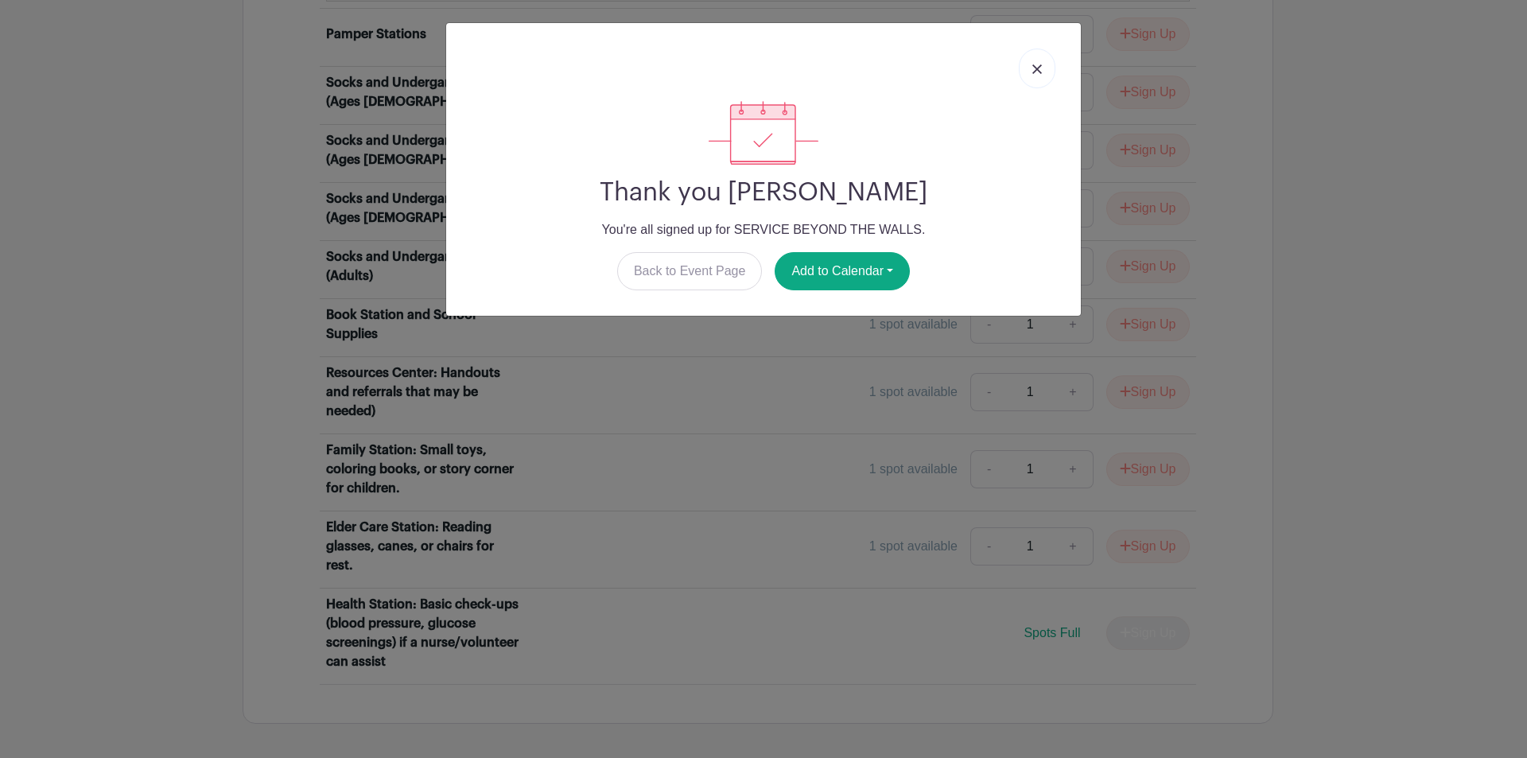
click at [1036, 68] on img at bounding box center [1038, 69] width 10 height 10
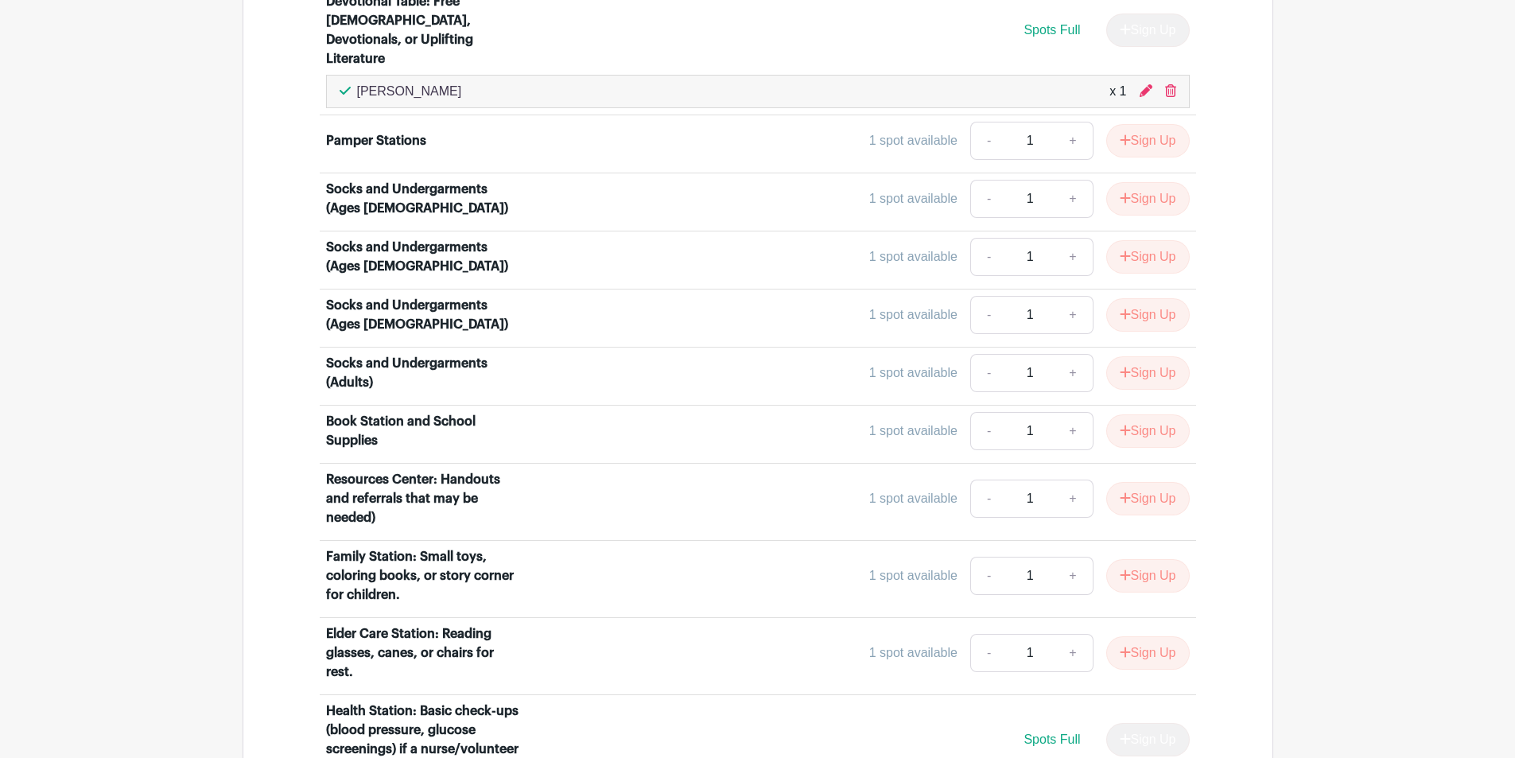
scroll to position [1624, 0]
